Goal: Navigation & Orientation: Find specific page/section

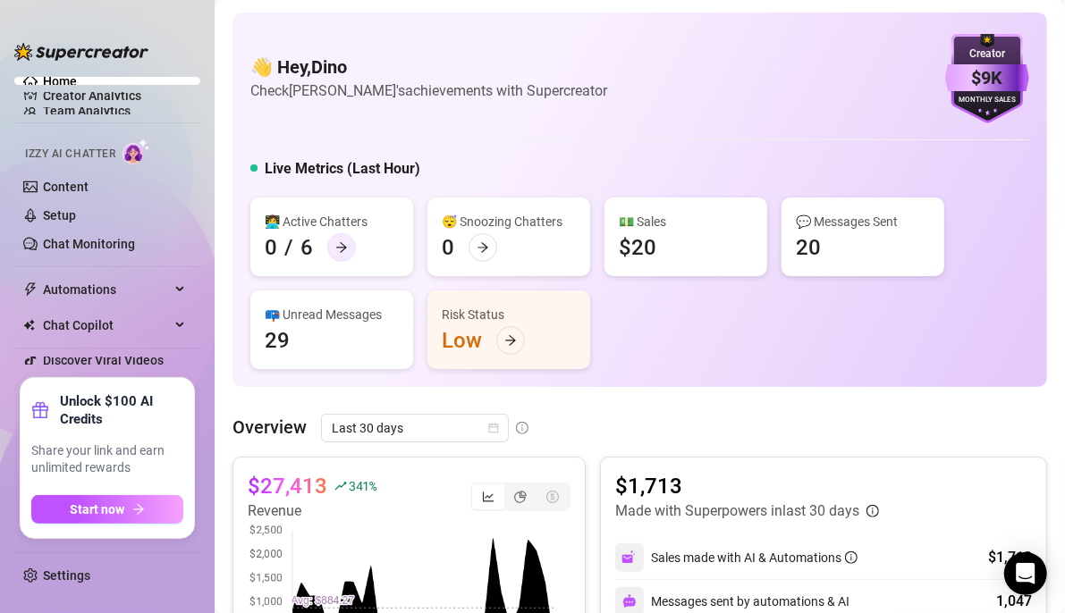
click at [341, 245] on icon "arrow-right" at bounding box center [341, 247] width 13 height 13
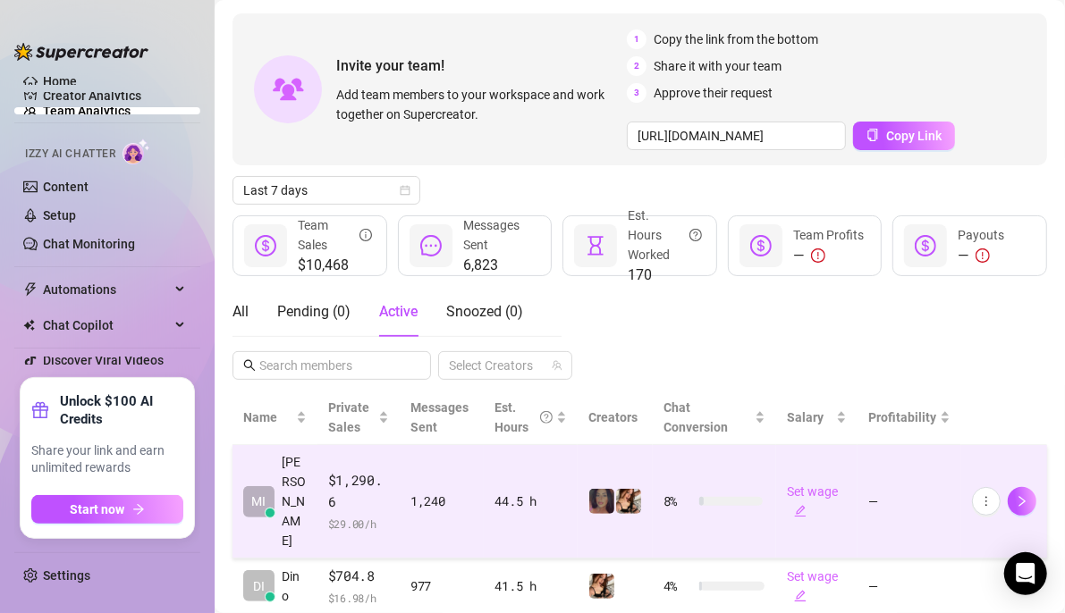
scroll to position [86, 0]
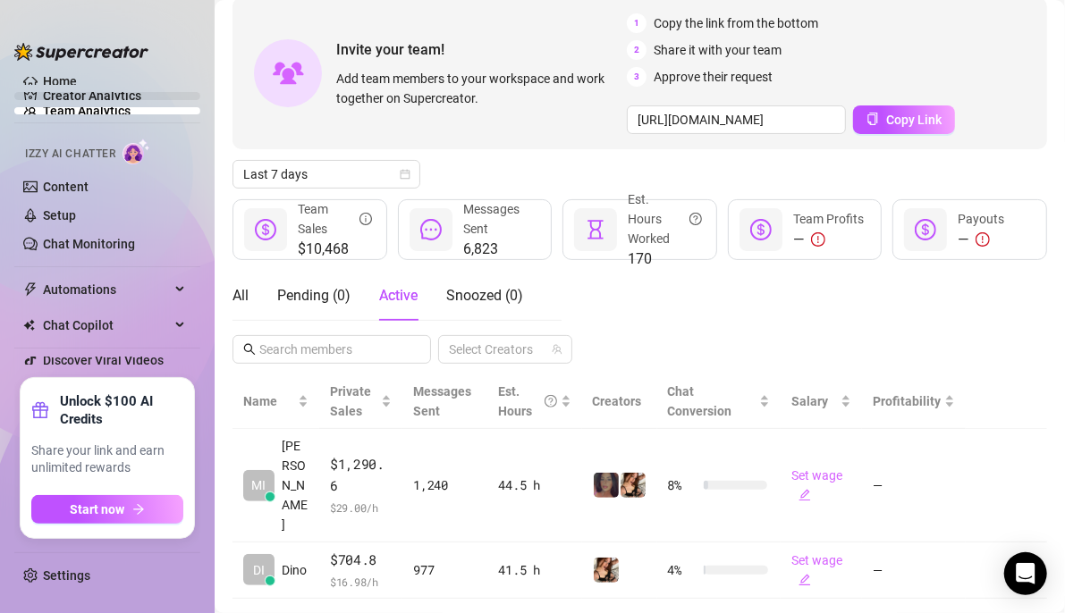
click at [103, 97] on link "Creator Analytics" at bounding box center [114, 95] width 143 height 29
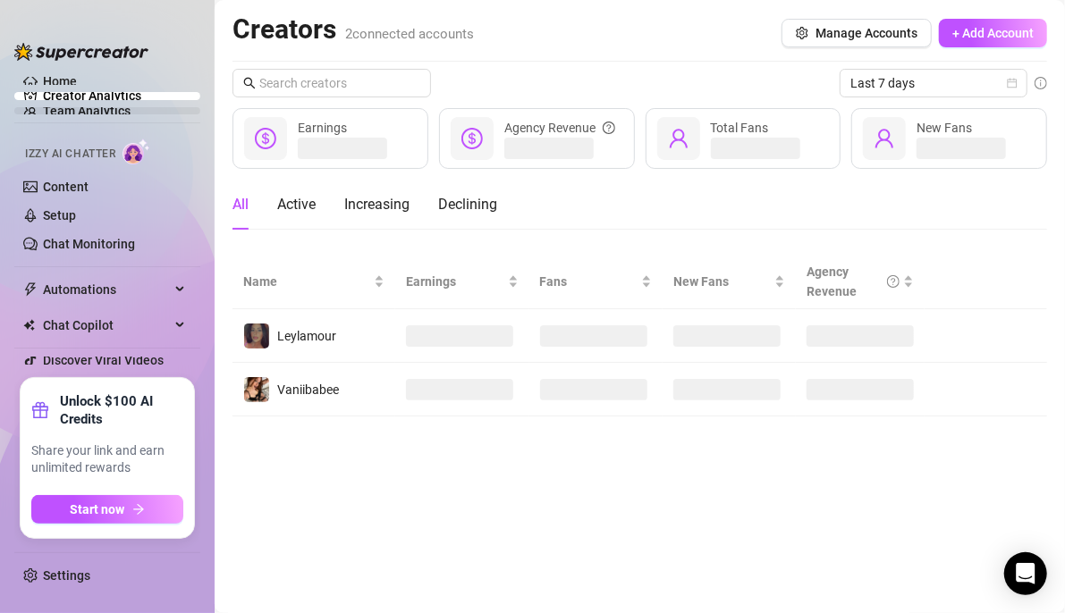
click at [101, 109] on link "Team Analytics" at bounding box center [87, 111] width 88 height 14
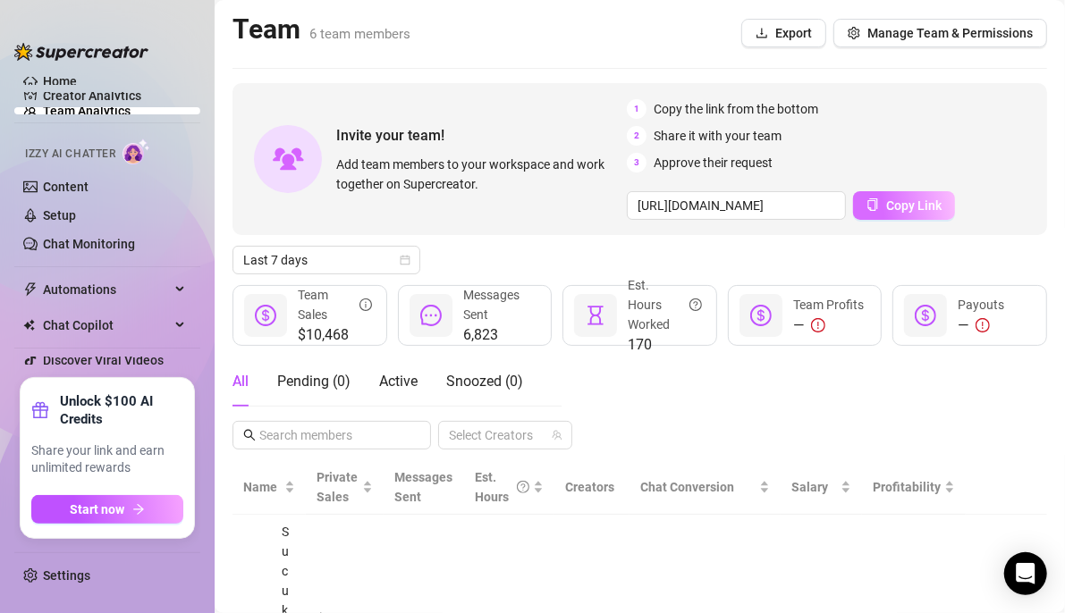
click at [886, 202] on span "Copy Link" at bounding box center [913, 206] width 55 height 14
click at [78, 97] on link "Creator Analytics" at bounding box center [114, 95] width 143 height 29
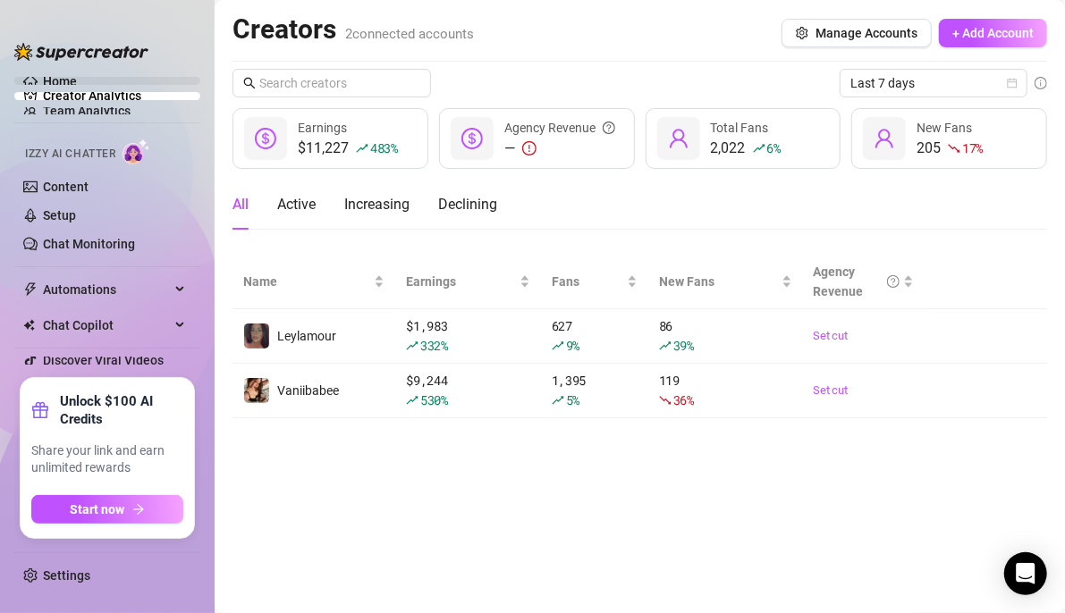
click at [53, 82] on link "Home" at bounding box center [60, 81] width 34 height 14
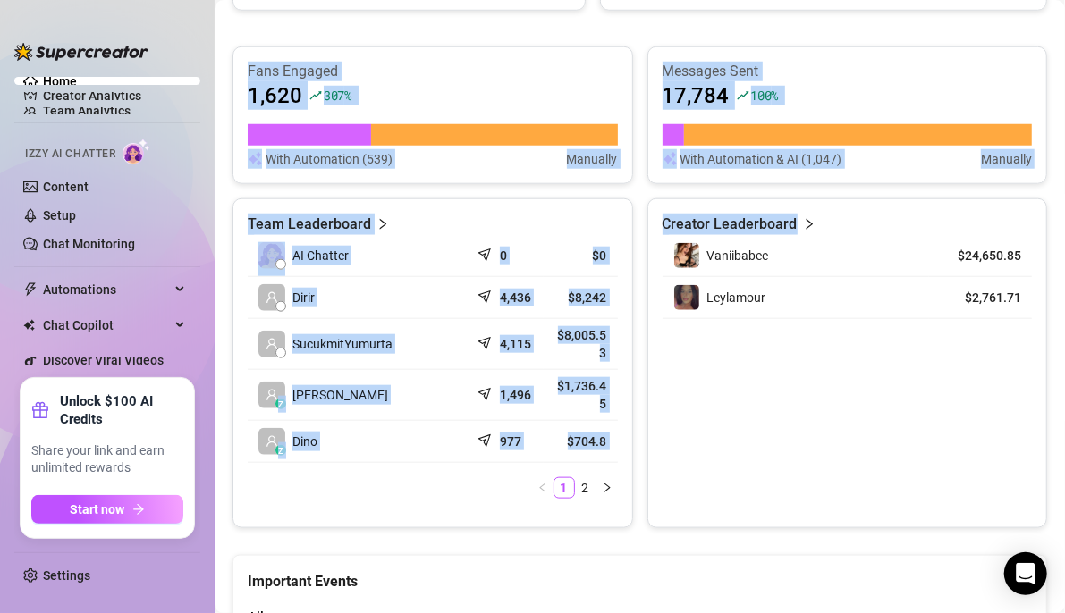
scroll to position [1000, 0]
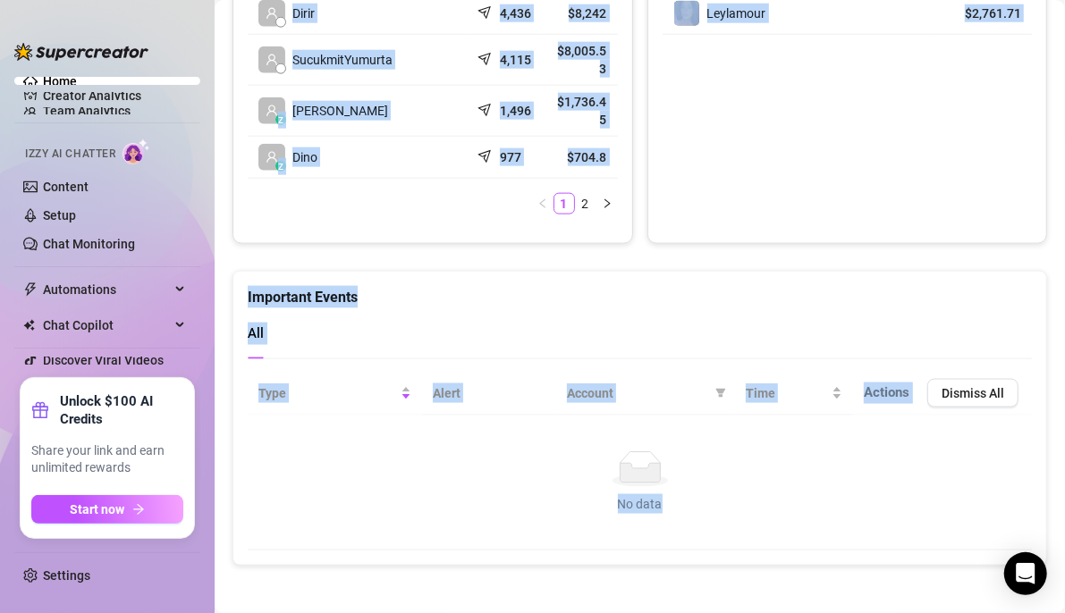
drag, startPoint x: 258, startPoint y: 63, endPoint x: 920, endPoint y: 497, distance: 792.0
click at [919, 486] on div "No data No data" at bounding box center [640, 483] width 749 height 63
click at [687, 272] on div "Important Events" at bounding box center [640, 290] width 784 height 37
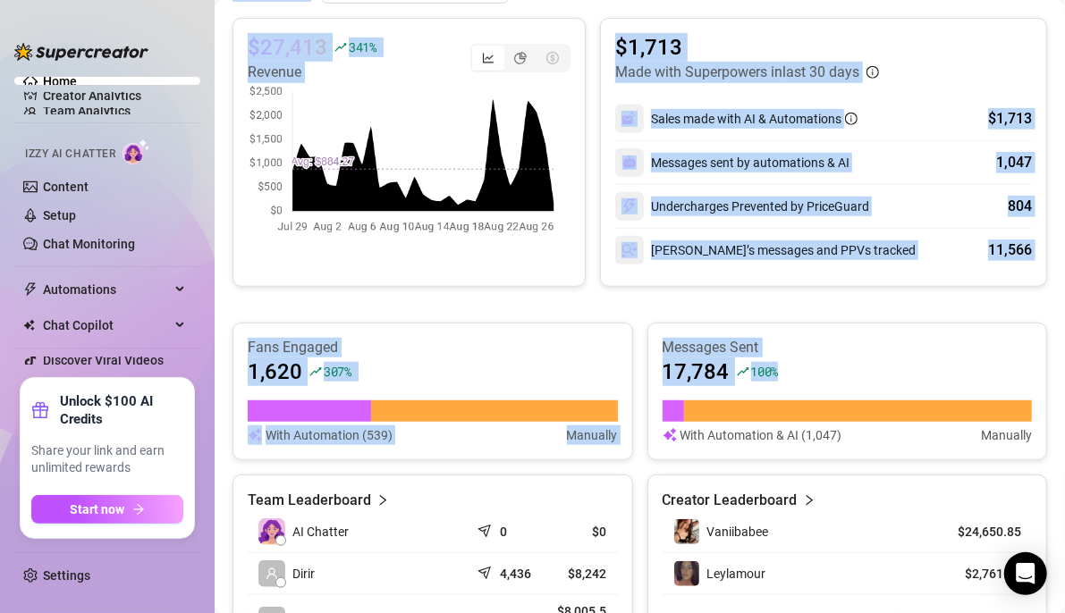
scroll to position [463, 0]
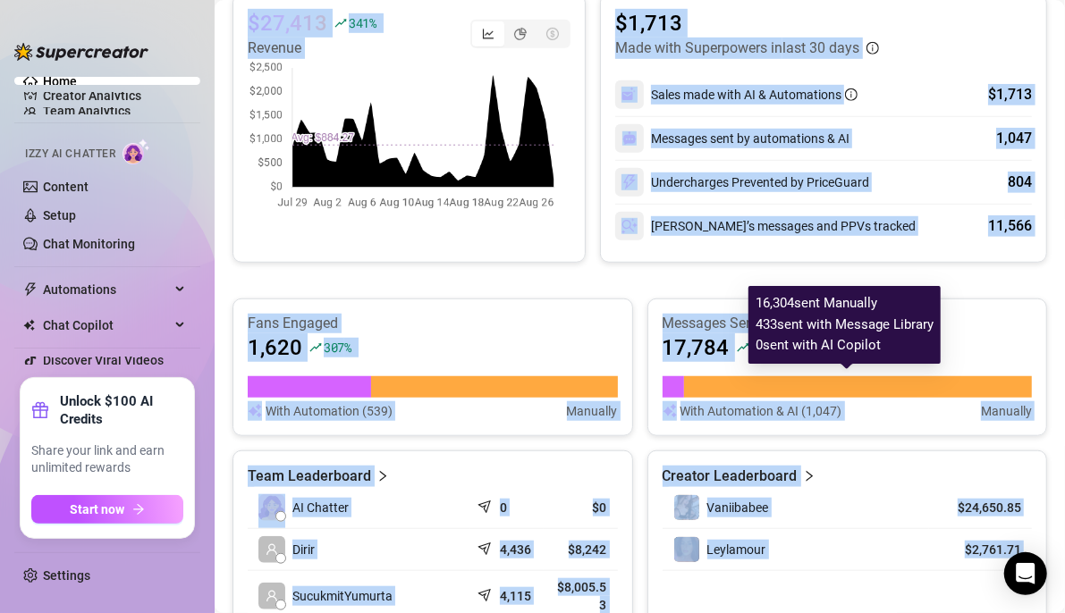
drag, startPoint x: 257, startPoint y: 57, endPoint x: 892, endPoint y: 341, distance: 696.2
click at [893, 342] on body "Home Creator Analytics Team Analytics Izzy AI Chatter Content Setup Chat Monito…" at bounding box center [532, 306] width 1065 height 613
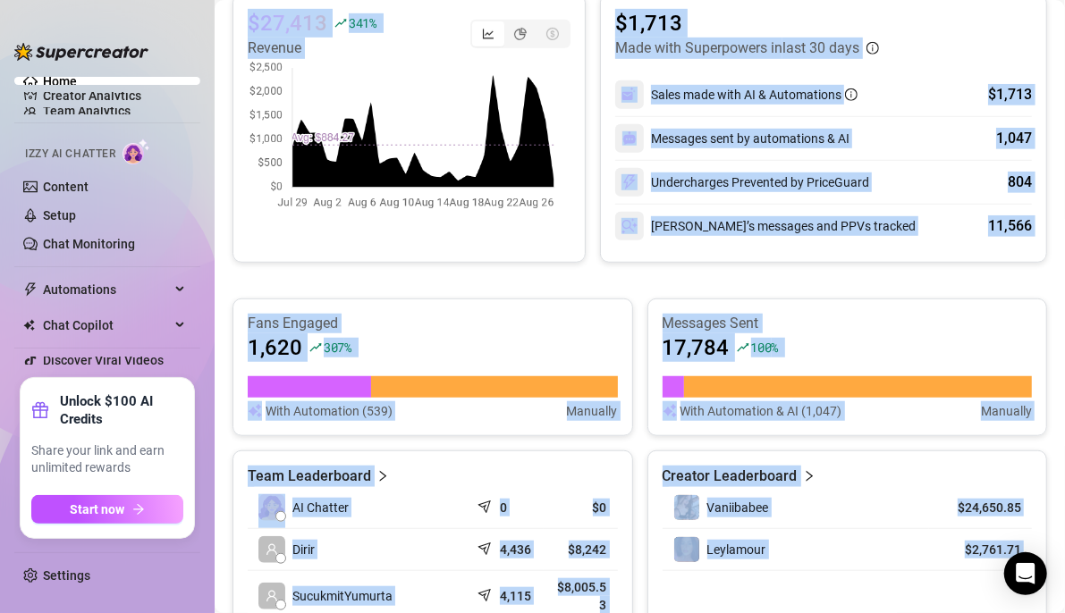
click at [502, 265] on div "$27,413 341 % Revenue $1,713 Made with Superpowers in last 30 days Sales made w…" at bounding box center [640, 387] width 815 height 787
click at [506, 276] on div "$27,413 341 % Revenue $1,713 Made with Superpowers in last 30 days Sales made w…" at bounding box center [640, 387] width 815 height 787
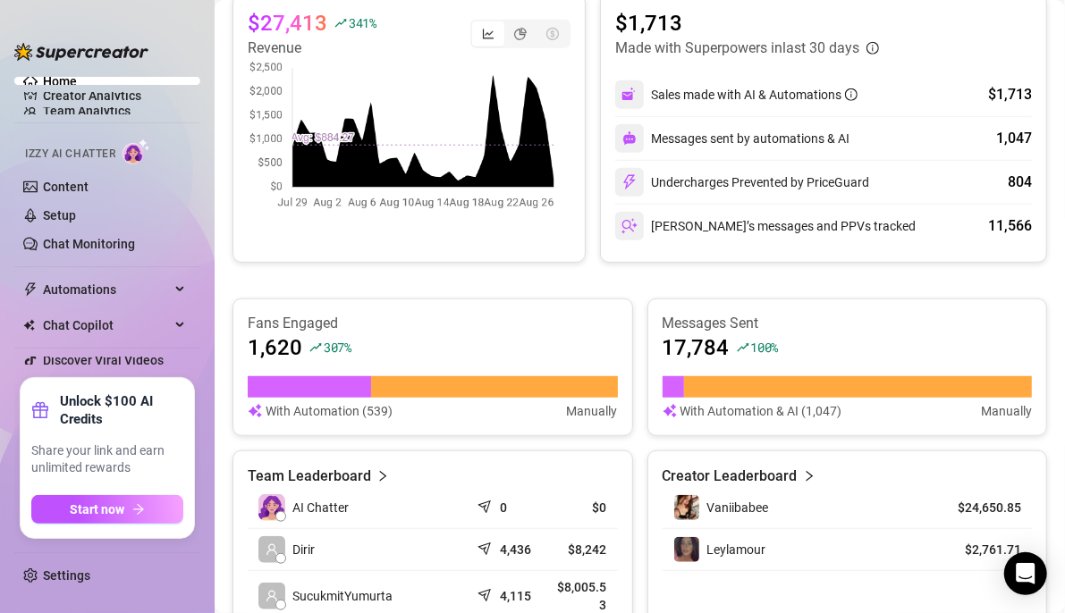
click at [223, 217] on main "👋 Hey, Dino Check Inkanta's achievements with Supercreator $9K Creator Monthly …" at bounding box center [640, 347] width 850 height 1620
